Goal: Navigation & Orientation: Find specific page/section

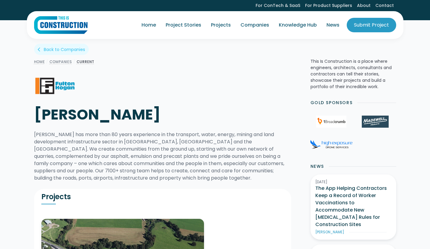
click at [430, 0] on html "For ConTech & SaaS For Product Suppliers About Contact Home Project Stories Pro…" at bounding box center [215, 124] width 430 height 249
click at [222, 25] on link "Projects" at bounding box center [221, 25] width 30 height 17
